Goal: Task Accomplishment & Management: Use online tool/utility

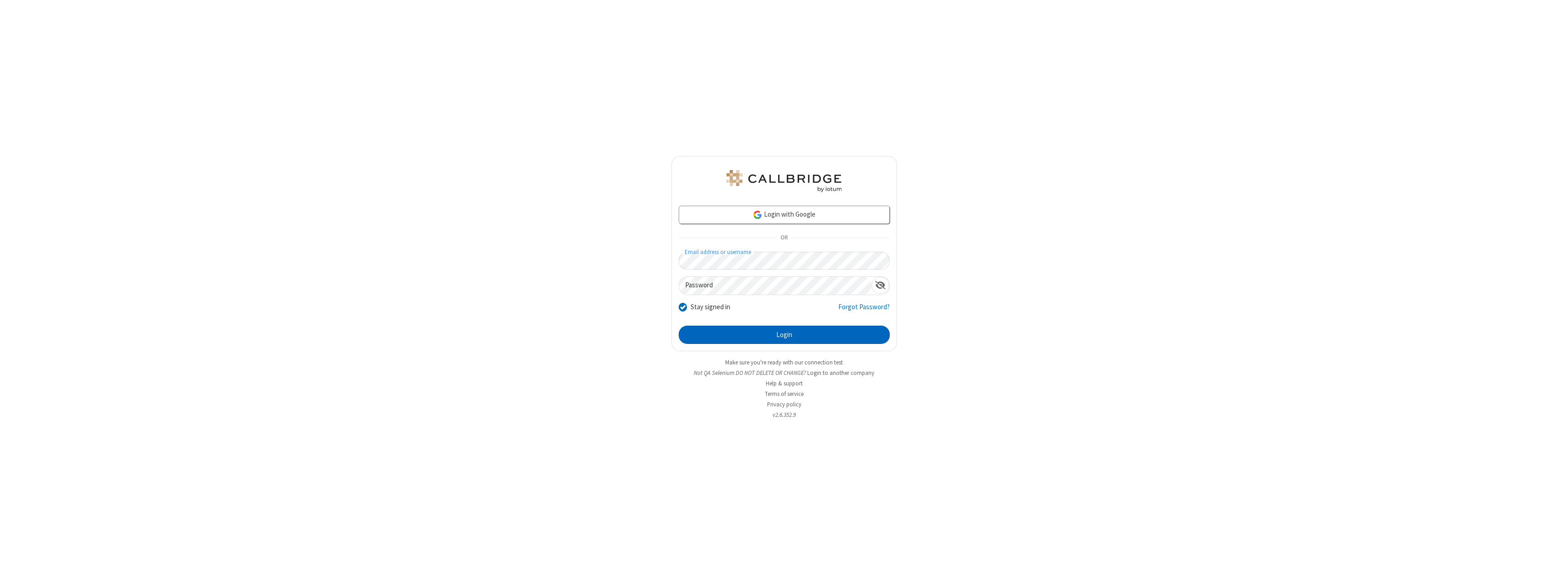
click at [784, 335] on button "Login" at bounding box center [784, 335] width 211 height 18
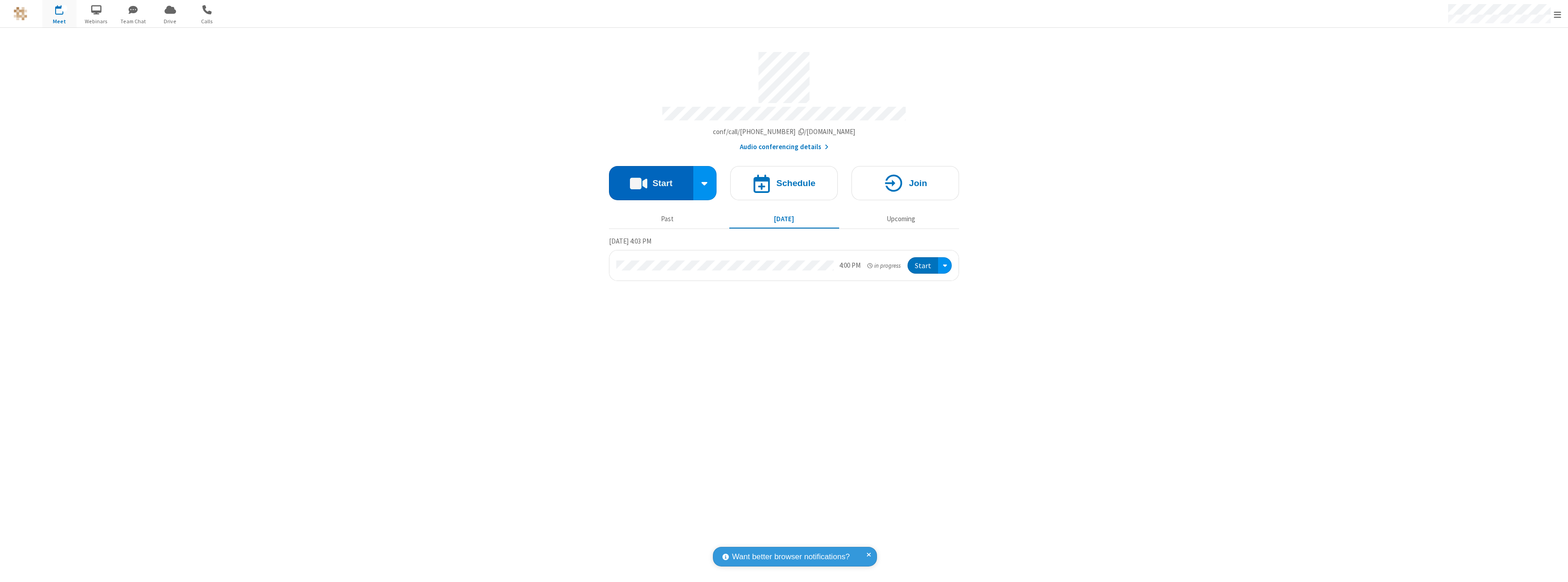
click at [651, 179] on button "Start" at bounding box center [651, 183] width 85 height 34
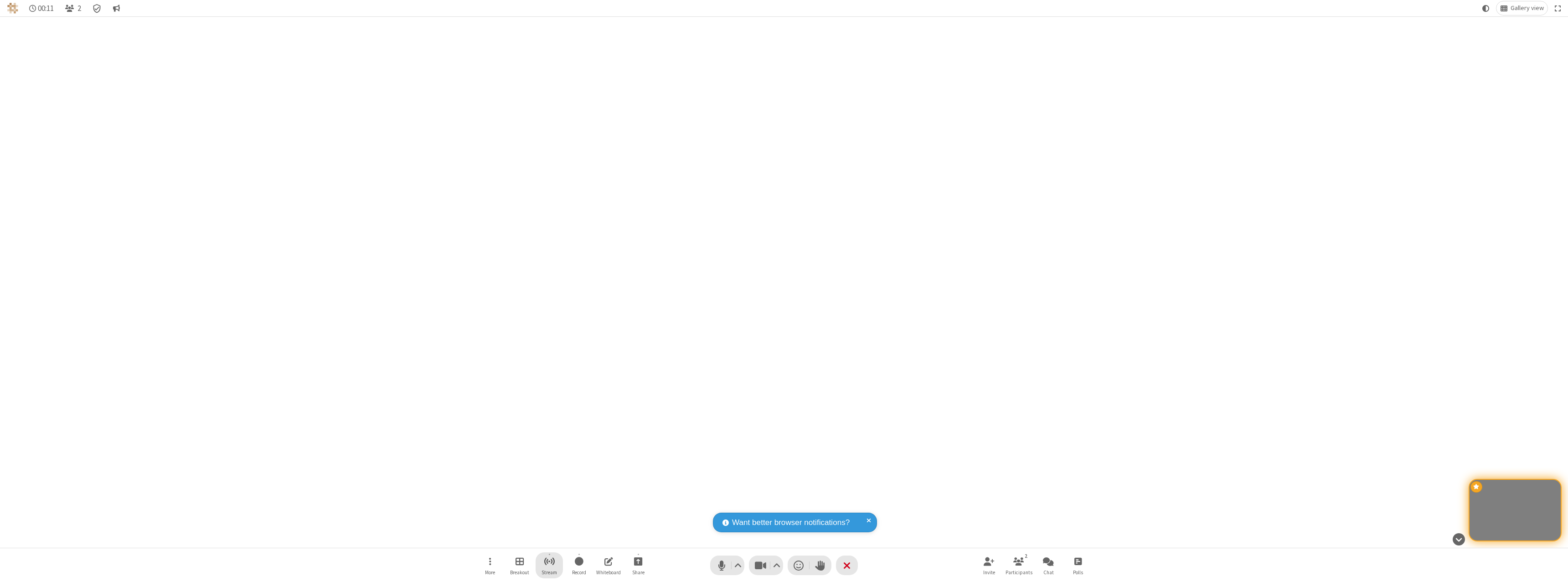
click at [549, 565] on span "Start streaming" at bounding box center [549, 561] width 12 height 12
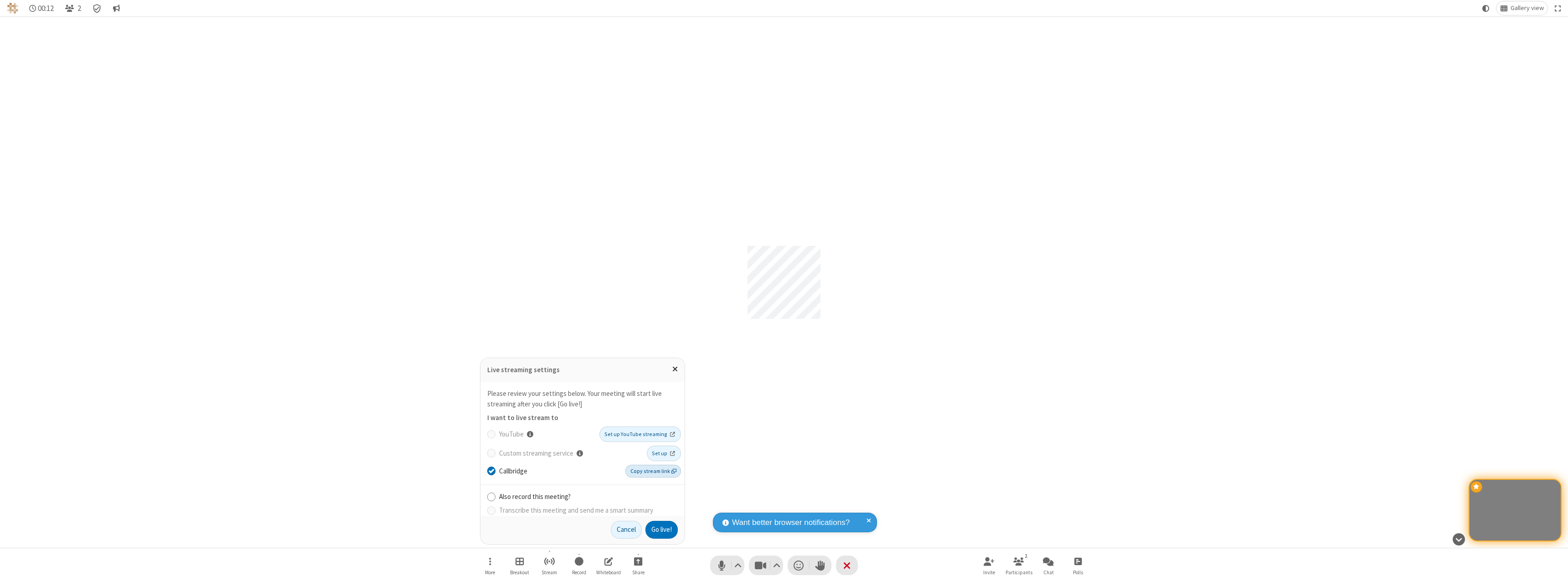
click at [654, 471] on span "Copy stream link" at bounding box center [654, 471] width 46 height 8
click at [661, 529] on button "Go live!" at bounding box center [661, 530] width 32 height 18
